Goal: Task Accomplishment & Management: Complete application form

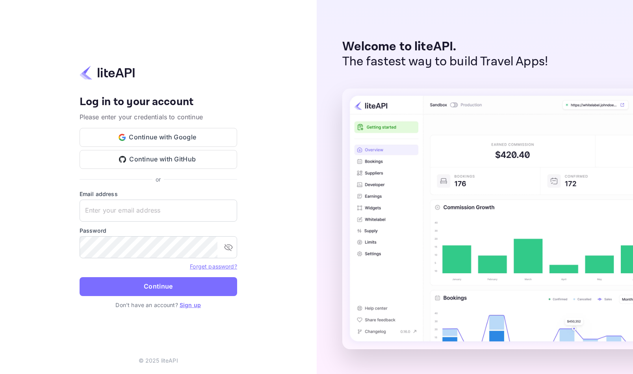
drag, startPoint x: 271, startPoint y: 270, endPoint x: 257, endPoint y: 291, distance: 24.8
click at [271, 270] on div "Your account has been created successfully, a confirmation link has been sent t…" at bounding box center [158, 187] width 317 height 374
click at [186, 305] on link "Sign up" at bounding box center [190, 305] width 21 height 7
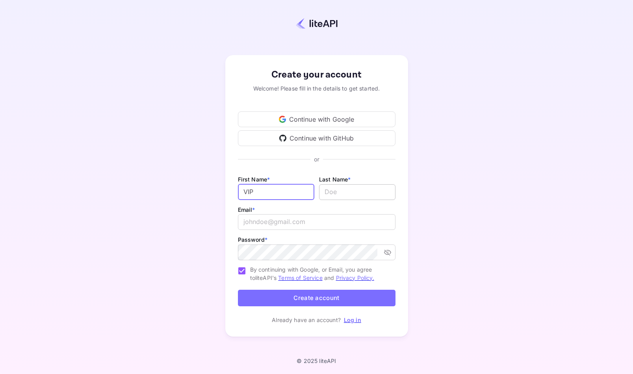
type input "VIP"
click at [336, 193] on input "lastName" at bounding box center [357, 192] width 76 height 16
type input "[DOMAIN_NAME]"
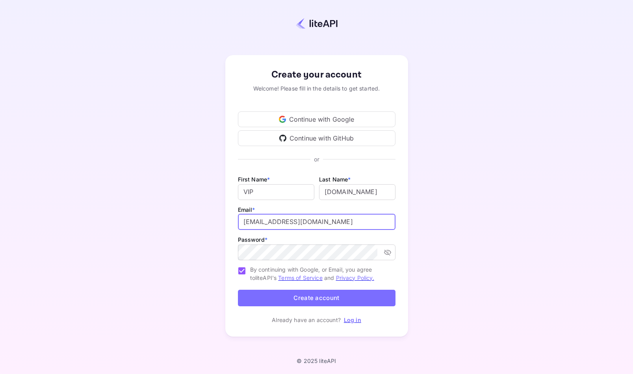
type input "[EMAIL_ADDRESS][DOMAIN_NAME]"
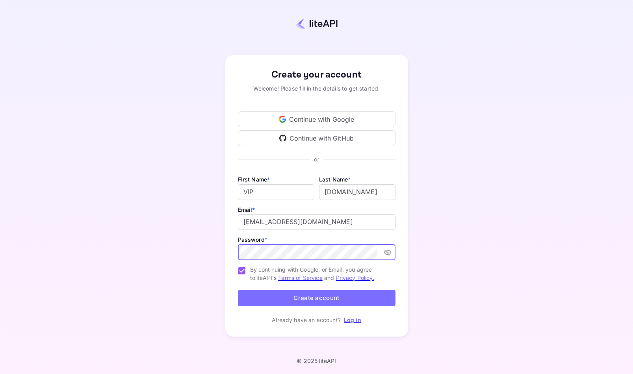
click at [385, 253] on icon "toggle password visibility" at bounding box center [388, 253] width 8 height 8
click at [310, 299] on button "Create account" at bounding box center [317, 298] width 158 height 17
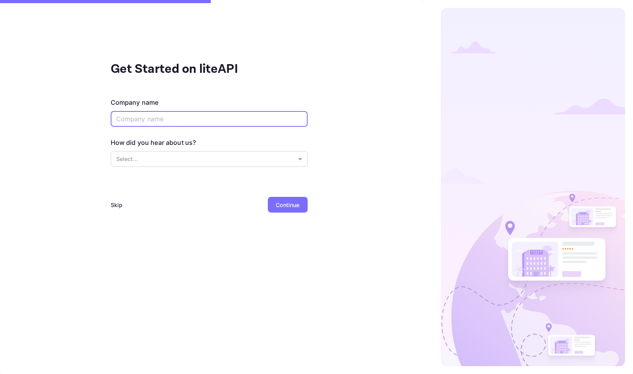
click at [168, 122] on input "text" at bounding box center [209, 119] width 197 height 16
type input "[DOMAIN_NAME]"
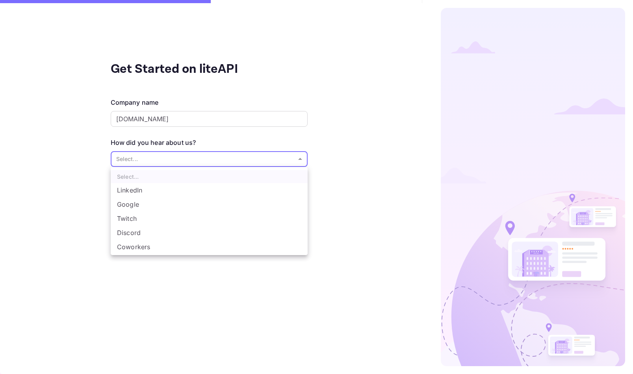
click at [162, 160] on body "Get Started on liteAPI Company name [DOMAIN_NAME] ​ How did you hear about us? …" at bounding box center [316, 187] width 633 height 374
drag, startPoint x: 71, startPoint y: 172, endPoint x: 80, endPoint y: 178, distance: 11.3
click at [71, 172] on div at bounding box center [316, 187] width 633 height 374
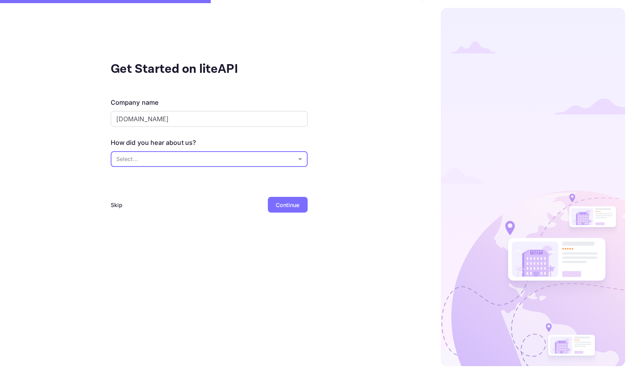
click at [278, 209] on div "Continue" at bounding box center [287, 205] width 39 height 16
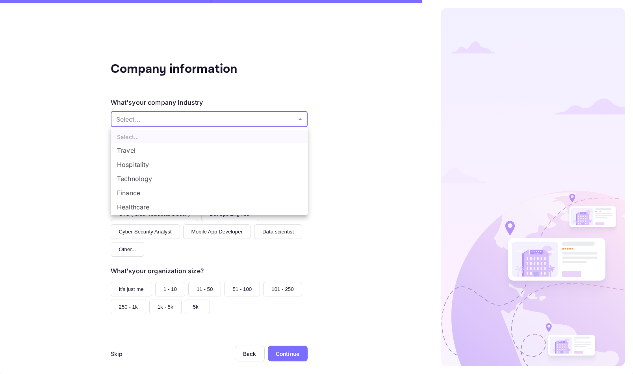
click at [184, 118] on body "Company information What's your company industry Select... ​ What best describe…" at bounding box center [316, 187] width 633 height 374
drag, startPoint x: 331, startPoint y: 137, endPoint x: 252, endPoint y: 318, distance: 197.5
click at [331, 137] on div at bounding box center [316, 187] width 633 height 374
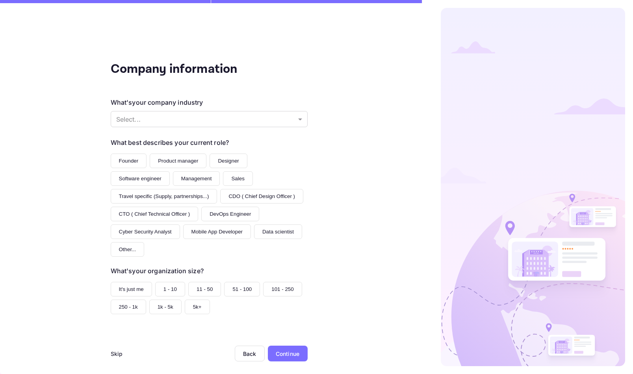
click at [115, 350] on div "Skip" at bounding box center [117, 354] width 12 height 8
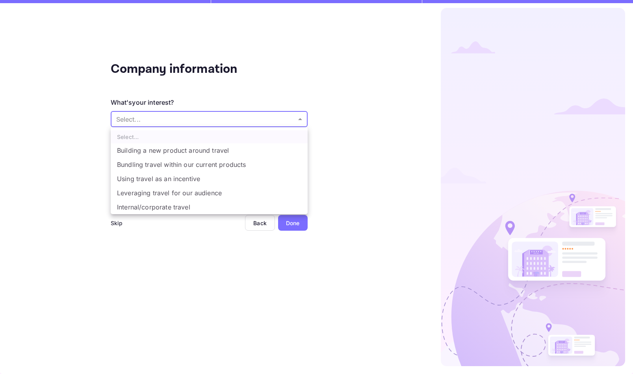
click at [152, 123] on body "Company information What's your interest? Select... ​ Do you have any previous …" at bounding box center [316, 187] width 633 height 374
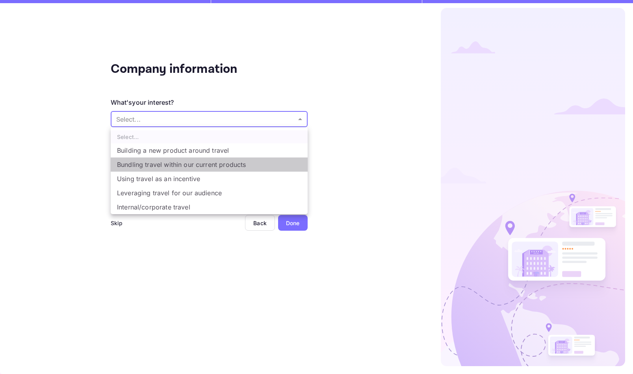
click at [192, 169] on li "Bundling travel within our current products" at bounding box center [209, 165] width 197 height 14
type input "Bundling travel within our current products"
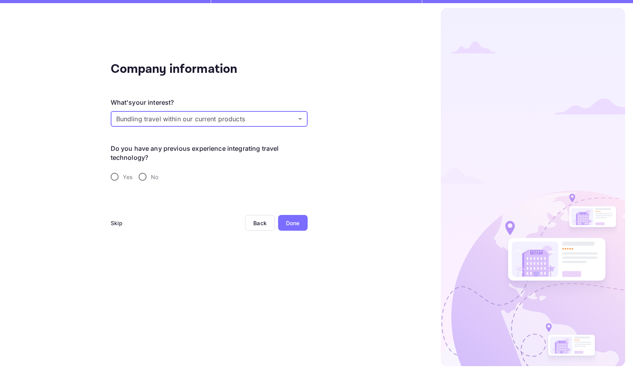
scroll to position [1, 0]
click at [114, 176] on input "Yes" at bounding box center [114, 177] width 17 height 17
radio input "true"
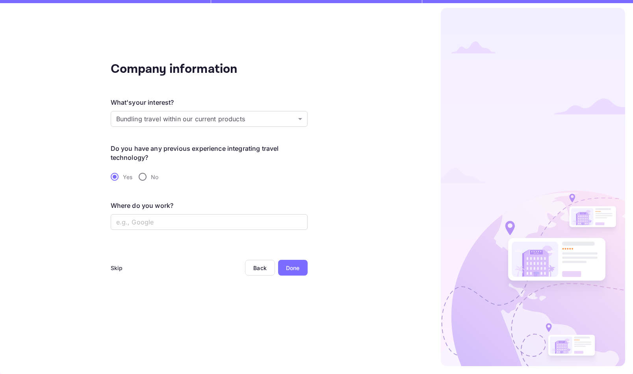
scroll to position [1, 0]
click at [291, 270] on div "Done" at bounding box center [293, 268] width 14 height 8
